Goal: Find specific page/section: Find specific page/section

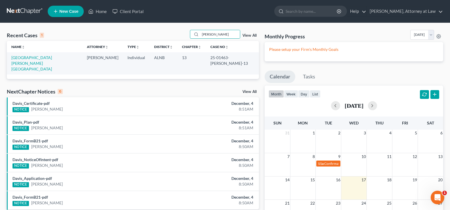
drag, startPoint x: 207, startPoint y: 36, endPoint x: 166, endPoint y: 38, distance: 41.2
click at [173, 37] on div "Recent Cases 1 hayward View All" at bounding box center [133, 35] width 252 height 11
type input "dickson"
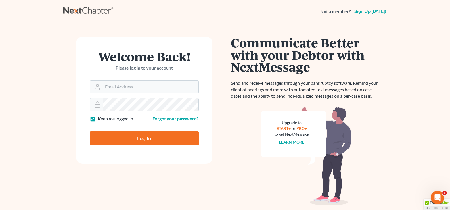
type input "[EMAIL_ADDRESS][DOMAIN_NAME]"
drag, startPoint x: 148, startPoint y: 138, endPoint x: 144, endPoint y: 133, distance: 6.8
click at [148, 138] on input "Log In" at bounding box center [144, 138] width 109 height 14
type input "Thinking..."
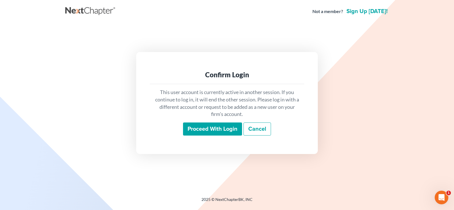
click at [208, 132] on input "Proceed with login" at bounding box center [212, 128] width 59 height 13
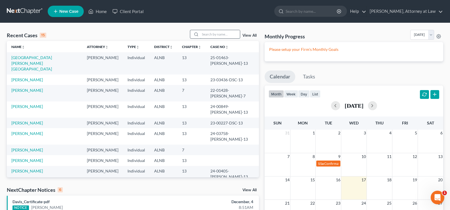
click at [211, 32] on input "search" at bounding box center [220, 34] width 40 height 8
type input "dickson"
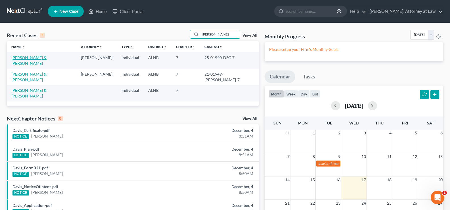
click at [47, 58] on link "Dickson, Denorris & Christie" at bounding box center [28, 60] width 35 height 10
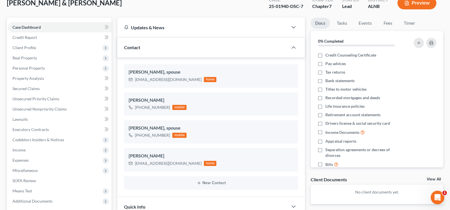
scroll to position [57, 0]
